Goal: Use online tool/utility

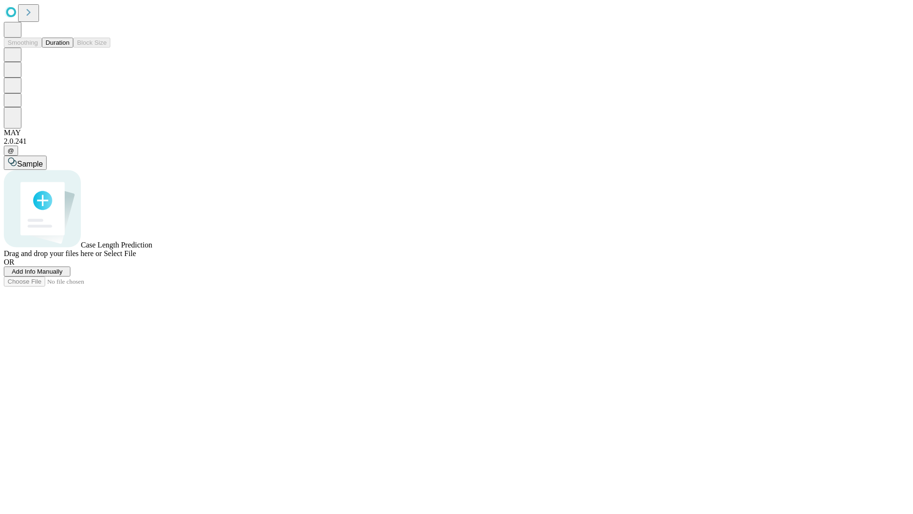
click at [69, 48] on button "Duration" at bounding box center [57, 43] width 31 height 10
click at [43, 160] on span "Sample" at bounding box center [30, 164] width 26 height 8
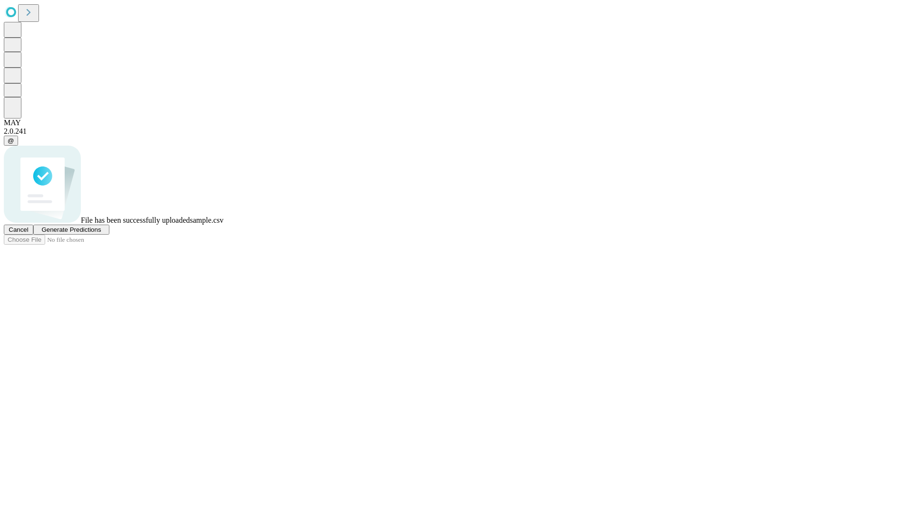
click at [101, 233] on span "Generate Predictions" at bounding box center [70, 229] width 59 height 7
